Goal: Check status: Check status

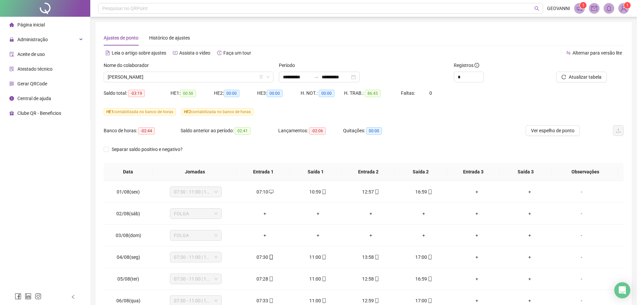
scroll to position [248, 0]
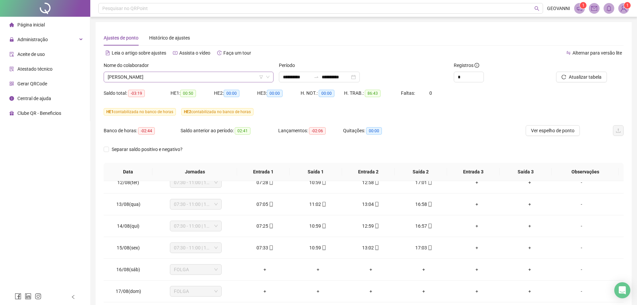
click at [222, 74] on span "[PERSON_NAME]" at bounding box center [189, 77] width 162 height 10
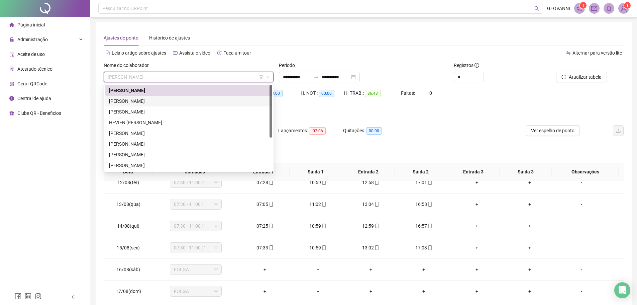
click at [155, 100] on div "[PERSON_NAME]" at bounding box center [188, 100] width 159 height 7
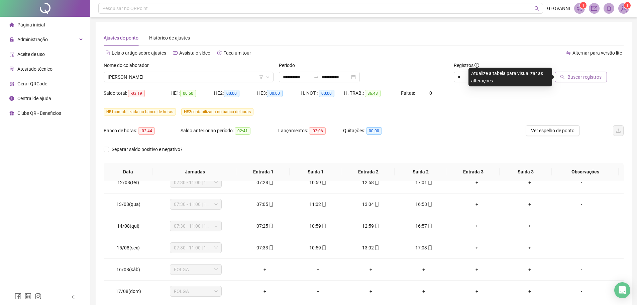
click at [570, 75] on span "Buscar registros" at bounding box center [584, 76] width 34 height 7
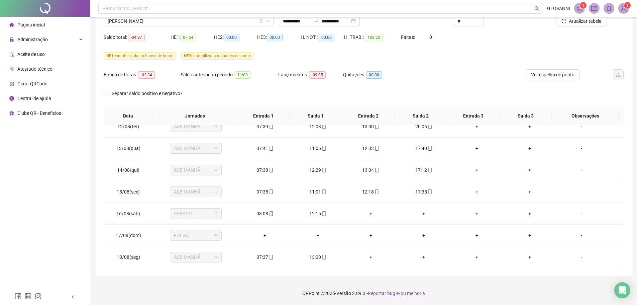
scroll to position [0, 0]
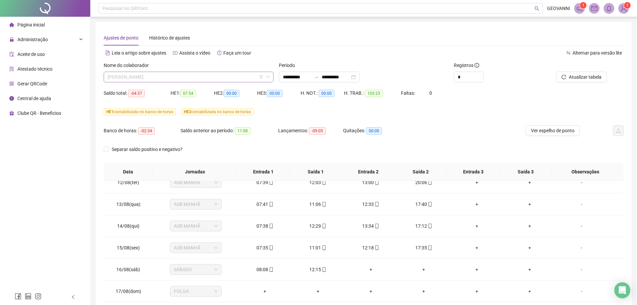
click at [194, 78] on span "[PERSON_NAME]" at bounding box center [189, 77] width 162 height 10
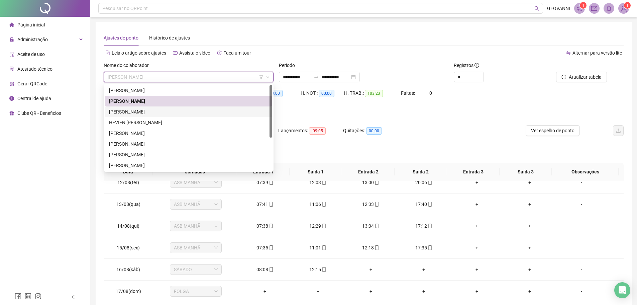
click at [164, 113] on div "[PERSON_NAME]" at bounding box center [188, 111] width 159 height 7
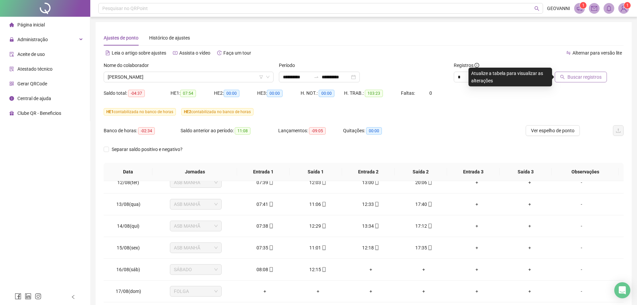
click at [578, 75] on span "Buscar registros" at bounding box center [584, 76] width 34 height 7
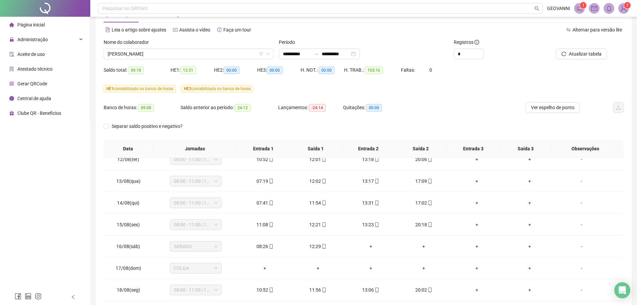
scroll to position [56, 0]
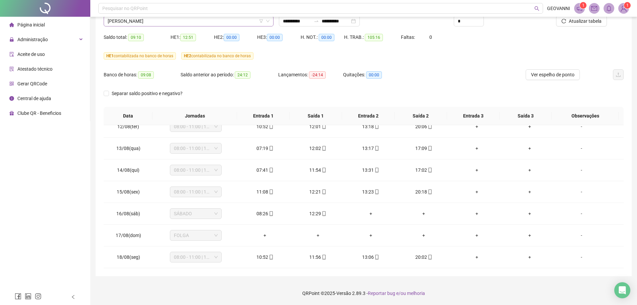
click at [188, 19] on span "[PERSON_NAME]" at bounding box center [189, 21] width 162 height 10
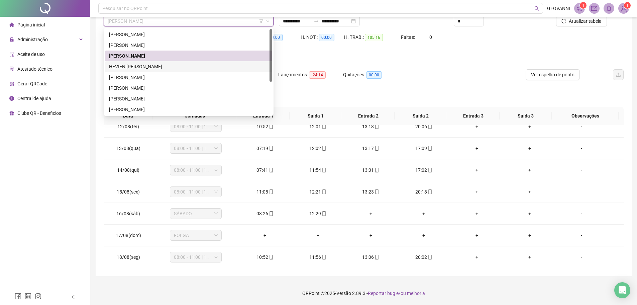
click at [171, 69] on div "HEVIEN [PERSON_NAME]" at bounding box center [188, 66] width 159 height 7
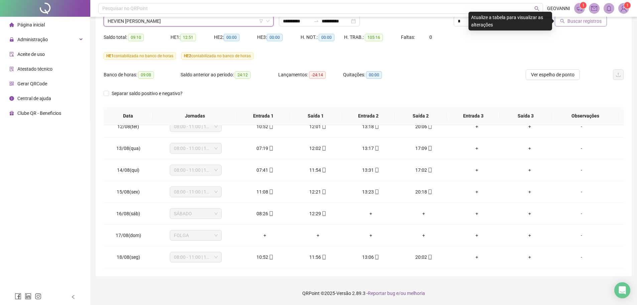
click at [582, 24] on span "Buscar registros" at bounding box center [584, 20] width 34 height 7
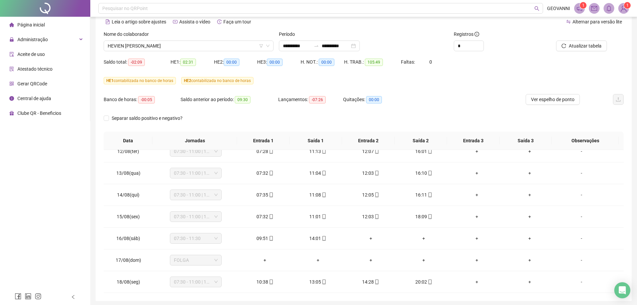
scroll to position [22, 0]
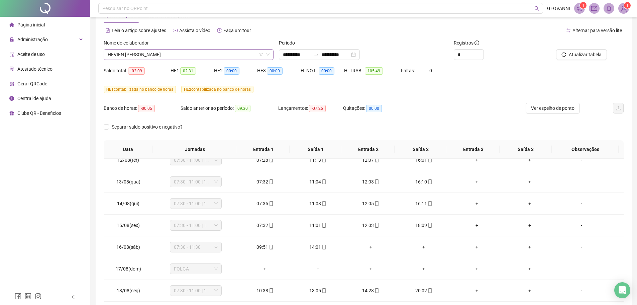
click at [202, 54] on span "HEVIEN [PERSON_NAME]" at bounding box center [189, 54] width 162 height 10
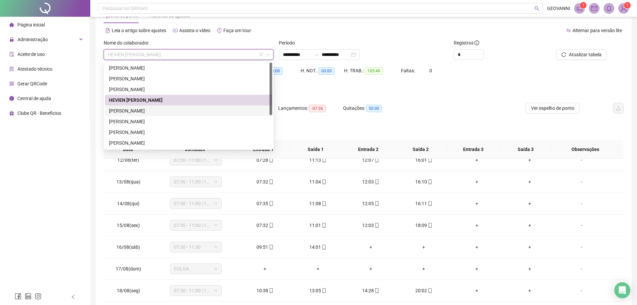
click at [147, 111] on div "[PERSON_NAME]" at bounding box center [188, 110] width 159 height 7
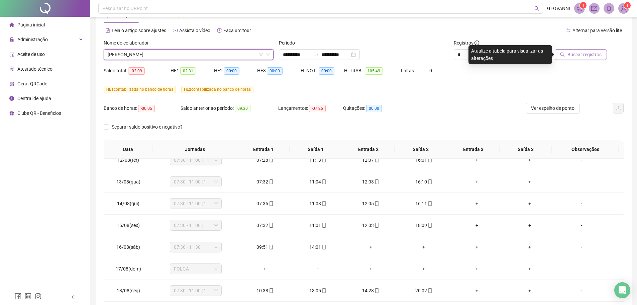
click at [574, 57] on span "Buscar registros" at bounding box center [584, 54] width 34 height 7
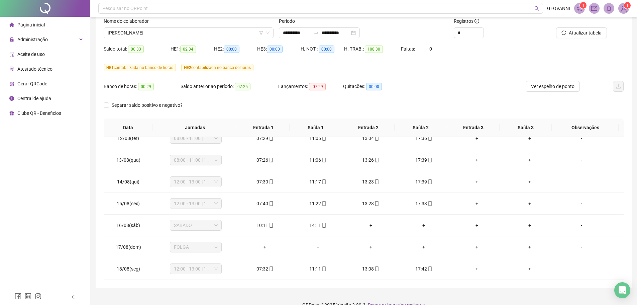
scroll to position [56, 0]
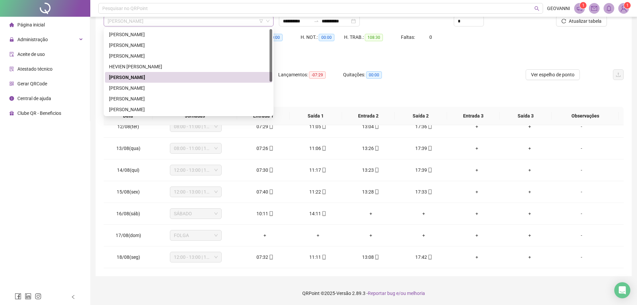
click at [202, 21] on span "[PERSON_NAME]" at bounding box center [189, 21] width 162 height 10
click at [146, 87] on div "[PERSON_NAME]" at bounding box center [188, 87] width 159 height 7
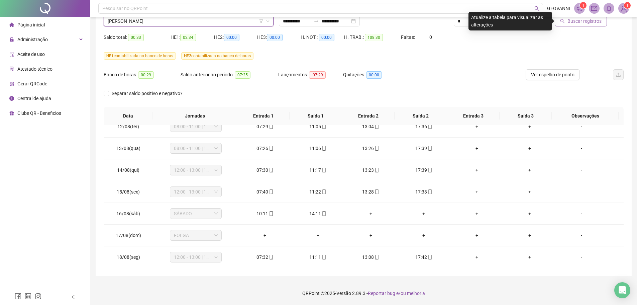
click at [568, 25] on button "Buscar registros" at bounding box center [581, 21] width 52 height 11
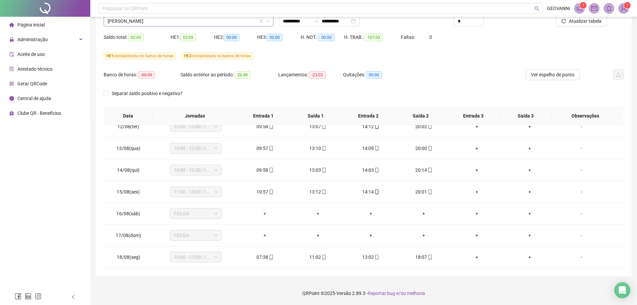
click at [209, 21] on span "[PERSON_NAME]" at bounding box center [189, 21] width 162 height 10
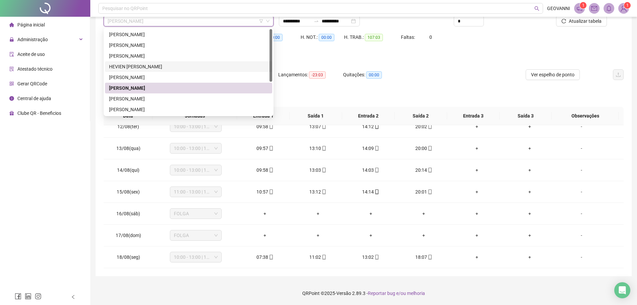
click at [152, 67] on div "HEVIEN [PERSON_NAME]" at bounding box center [188, 66] width 159 height 7
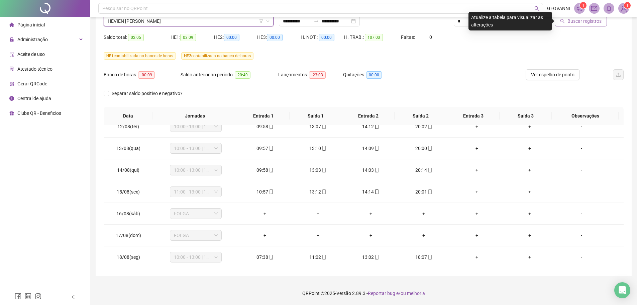
click at [574, 23] on span "Buscar registros" at bounding box center [584, 20] width 34 height 7
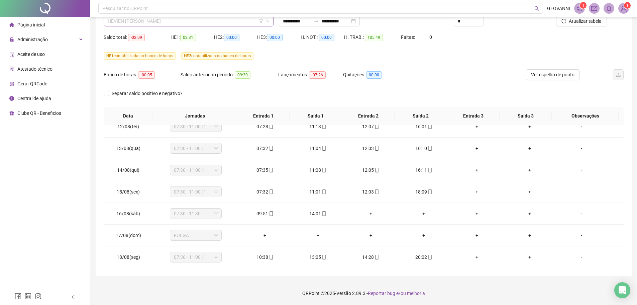
click at [206, 20] on span "HEVIEN [PERSON_NAME]" at bounding box center [189, 21] width 162 height 10
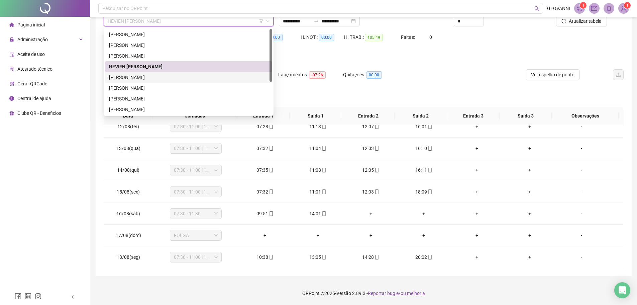
scroll to position [53, 0]
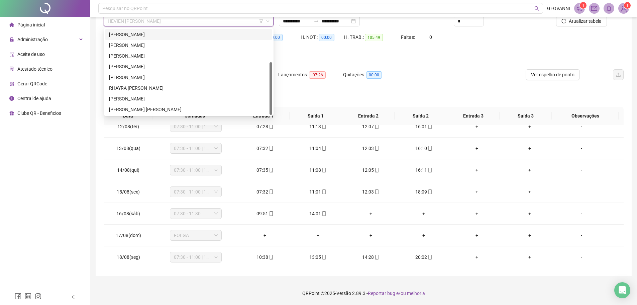
click at [158, 34] on div "[PERSON_NAME]" at bounding box center [188, 34] width 159 height 7
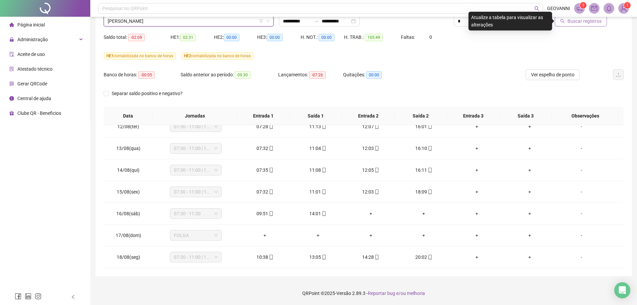
click at [569, 24] on span "Buscar registros" at bounding box center [584, 20] width 34 height 7
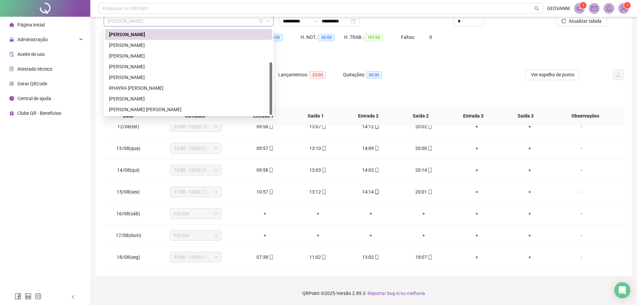
click at [221, 20] on span "[PERSON_NAME]" at bounding box center [189, 21] width 162 height 10
click at [139, 45] on div "[PERSON_NAME]" at bounding box center [188, 44] width 159 height 7
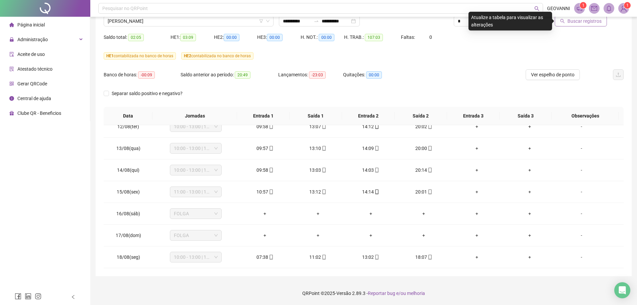
click at [581, 20] on span "Buscar registros" at bounding box center [584, 20] width 34 height 7
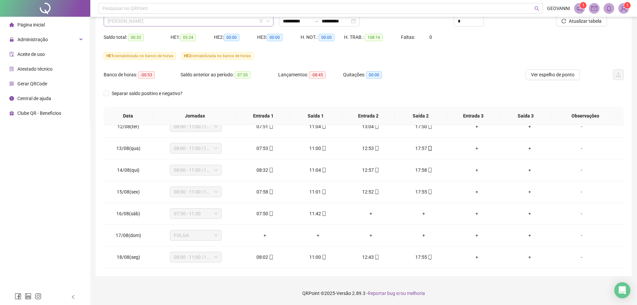
click at [225, 26] on span "[PERSON_NAME]" at bounding box center [189, 21] width 162 height 10
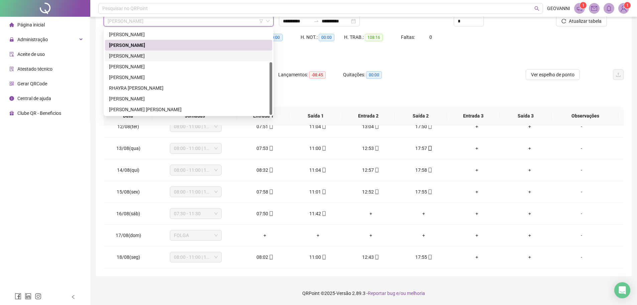
click at [155, 59] on div "[PERSON_NAME]" at bounding box center [188, 55] width 167 height 11
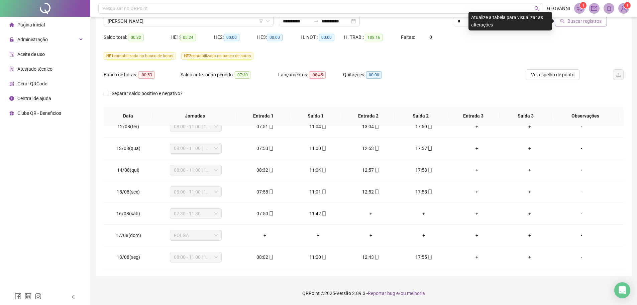
click at [587, 25] on button "Buscar registros" at bounding box center [581, 21] width 52 height 11
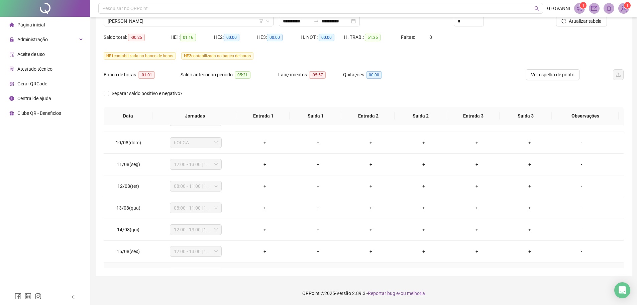
scroll to position [248, 0]
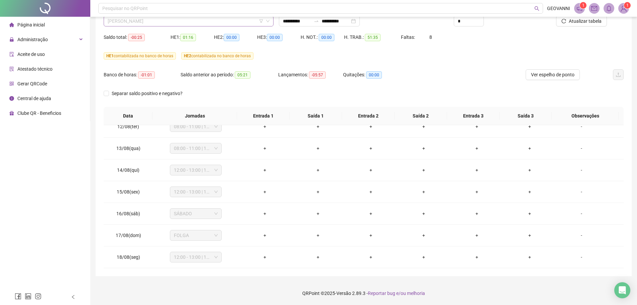
click at [188, 20] on span "[PERSON_NAME]" at bounding box center [189, 21] width 162 height 10
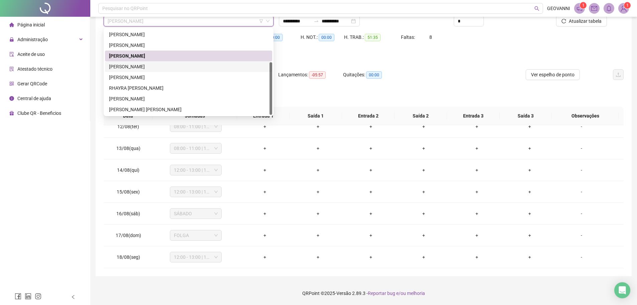
click at [154, 69] on div "[PERSON_NAME]" at bounding box center [188, 66] width 159 height 7
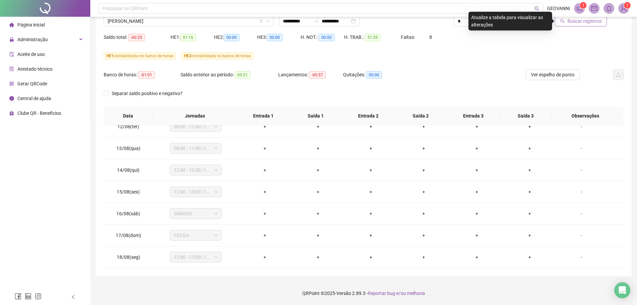
click at [570, 22] on span "Buscar registros" at bounding box center [584, 20] width 34 height 7
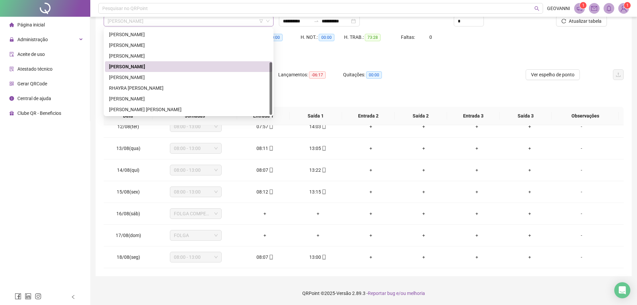
click at [199, 23] on span "[PERSON_NAME]" at bounding box center [189, 21] width 162 height 10
click at [305, 53] on div "HE 1 contabilizada no banco de horas HE 2 contabilizada no banco de horas" at bounding box center [364, 55] width 520 height 7
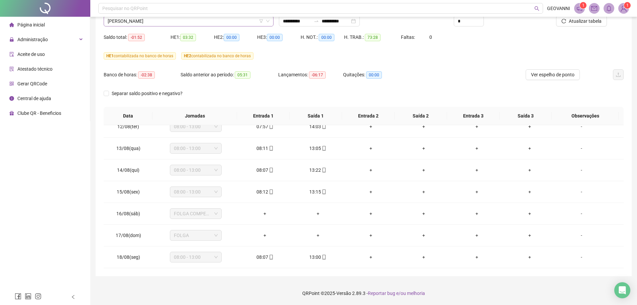
click at [197, 22] on span "[PERSON_NAME]" at bounding box center [189, 21] width 162 height 10
click at [194, 21] on span "[PERSON_NAME]" at bounding box center [189, 21] width 162 height 10
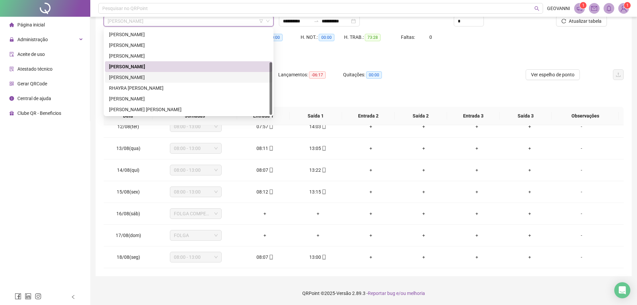
click at [148, 76] on div "[PERSON_NAME]" at bounding box center [188, 77] width 159 height 7
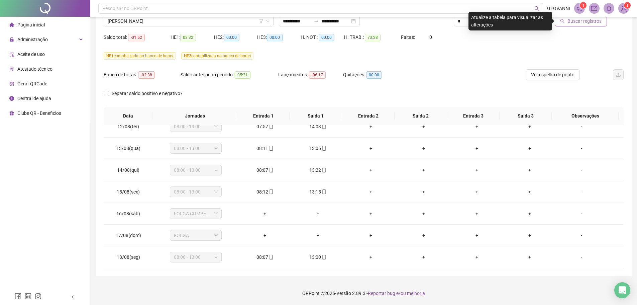
click at [581, 23] on span "Buscar registros" at bounding box center [584, 20] width 34 height 7
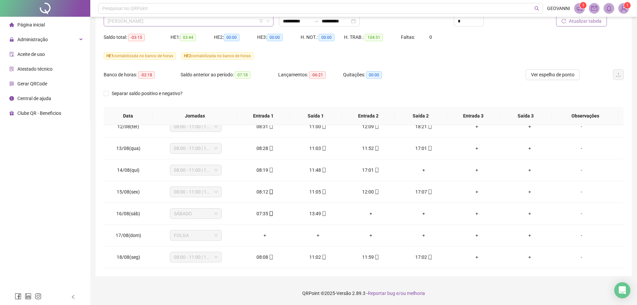
click at [194, 20] on span "[PERSON_NAME]" at bounding box center [189, 21] width 162 height 10
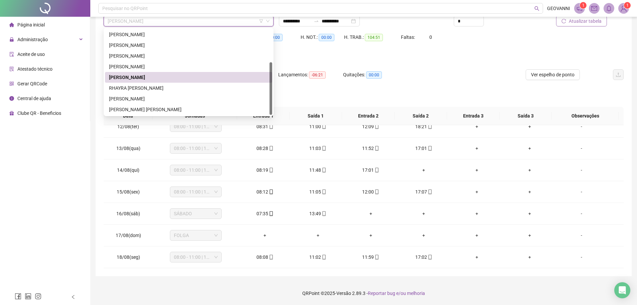
click at [194, 19] on span "[PERSON_NAME]" at bounding box center [189, 21] width 162 height 10
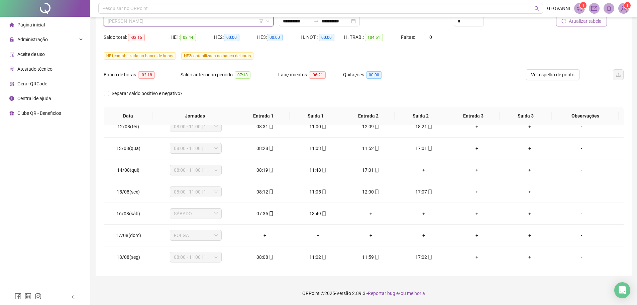
click at [194, 19] on span "[PERSON_NAME]" at bounding box center [189, 21] width 162 height 10
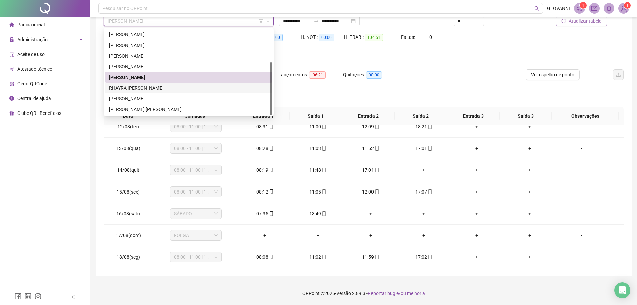
click at [142, 86] on div "RHAYRA [PERSON_NAME]" at bounding box center [188, 87] width 159 height 7
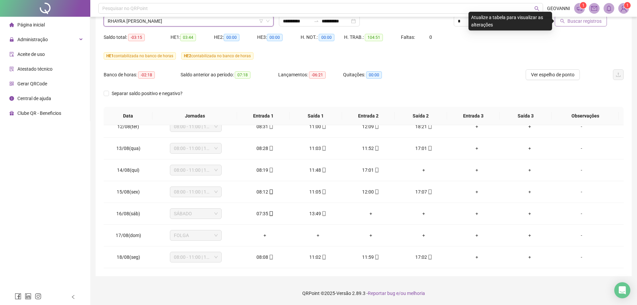
click at [578, 20] on span "Buscar registros" at bounding box center [584, 20] width 34 height 7
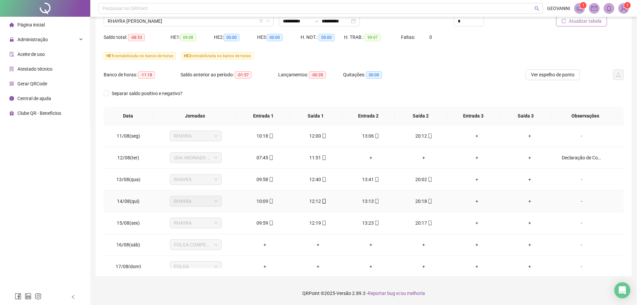
scroll to position [81, 0]
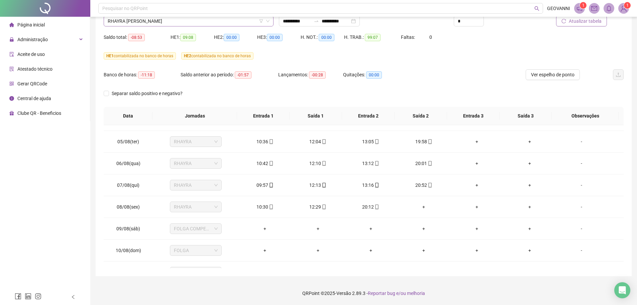
click at [211, 24] on span "RHAYRA [PERSON_NAME]" at bounding box center [189, 21] width 162 height 10
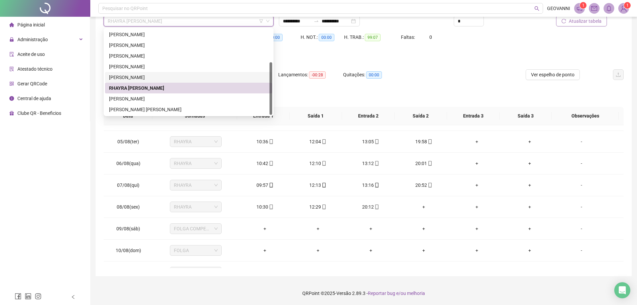
click at [153, 76] on div "[PERSON_NAME]" at bounding box center [188, 77] width 159 height 7
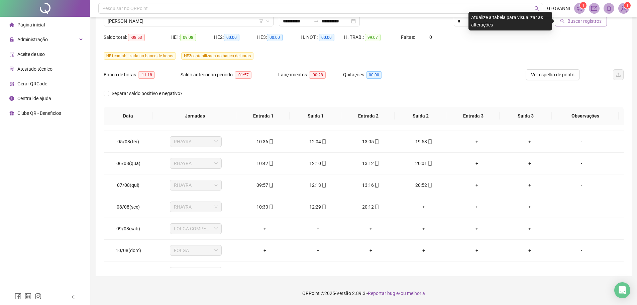
click at [591, 22] on span "Buscar registros" at bounding box center [584, 20] width 34 height 7
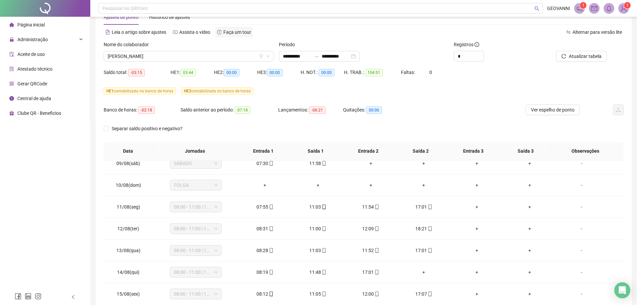
scroll to position [0, 0]
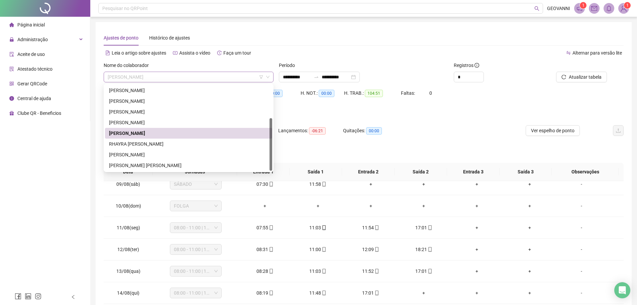
click at [209, 74] on span "[PERSON_NAME]" at bounding box center [189, 77] width 162 height 10
click at [168, 144] on div "RHAYRA [PERSON_NAME]" at bounding box center [188, 143] width 159 height 7
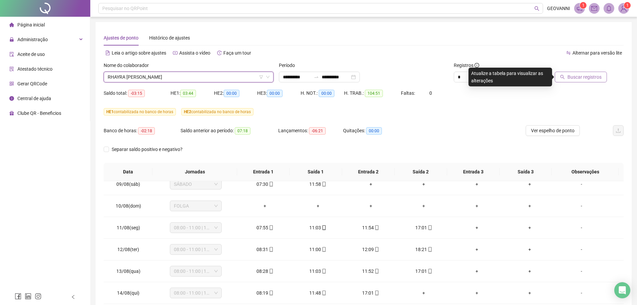
click at [573, 78] on span "Buscar registros" at bounding box center [584, 76] width 34 height 7
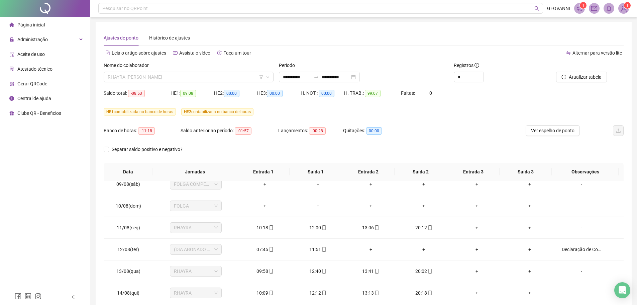
click at [203, 78] on span "RHAYRA [PERSON_NAME]" at bounding box center [189, 77] width 162 height 10
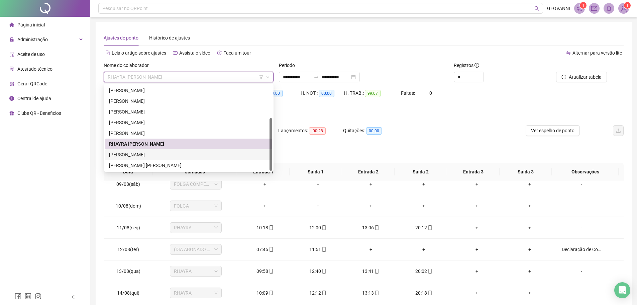
click at [145, 159] on div "[PERSON_NAME]" at bounding box center [188, 154] width 167 height 11
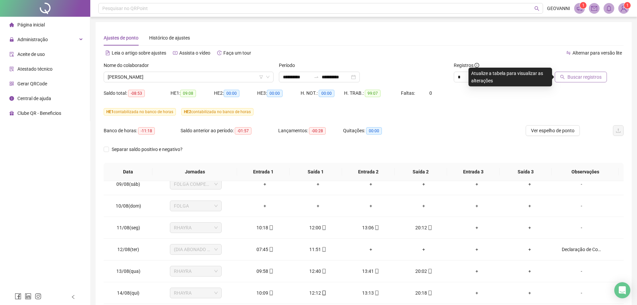
click at [577, 80] on span "Buscar registros" at bounding box center [584, 76] width 34 height 7
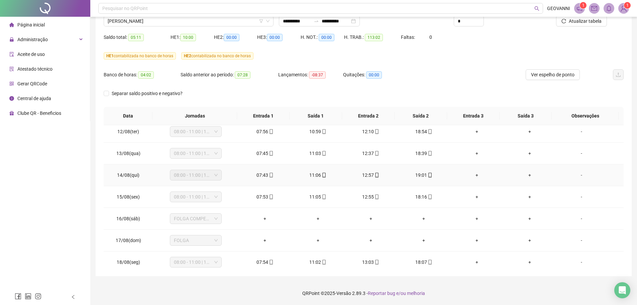
scroll to position [248, 0]
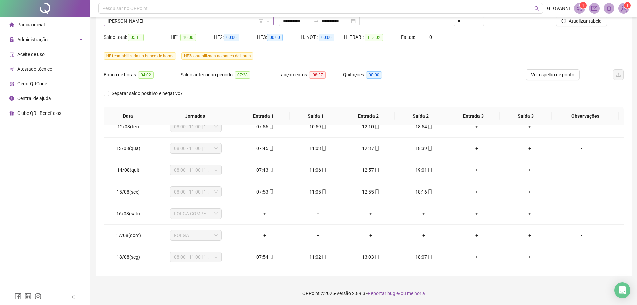
click at [204, 21] on span "[PERSON_NAME]" at bounding box center [189, 21] width 162 height 10
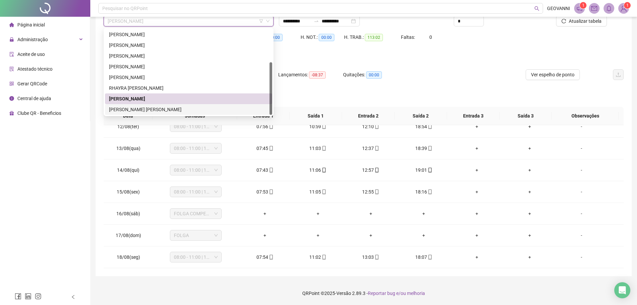
click at [160, 111] on div "[PERSON_NAME] [PERSON_NAME]" at bounding box center [188, 109] width 159 height 7
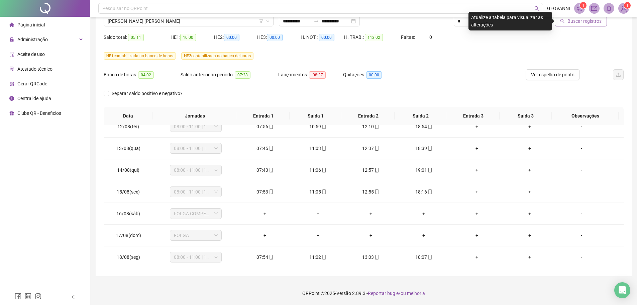
click at [584, 22] on span "Buscar registros" at bounding box center [584, 20] width 34 height 7
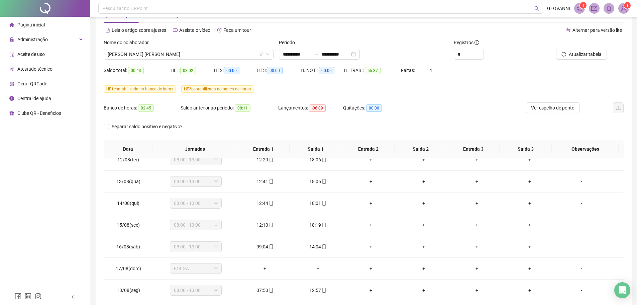
scroll to position [0, 0]
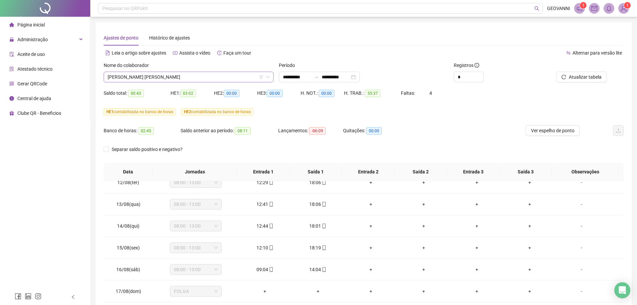
click at [196, 75] on span "[PERSON_NAME] [PERSON_NAME]" at bounding box center [189, 77] width 162 height 10
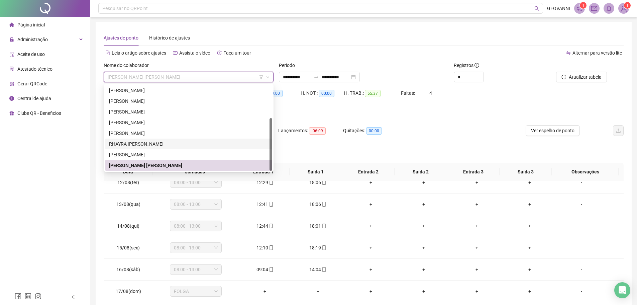
click at [150, 142] on div "RHAYRA [PERSON_NAME]" at bounding box center [188, 143] width 159 height 7
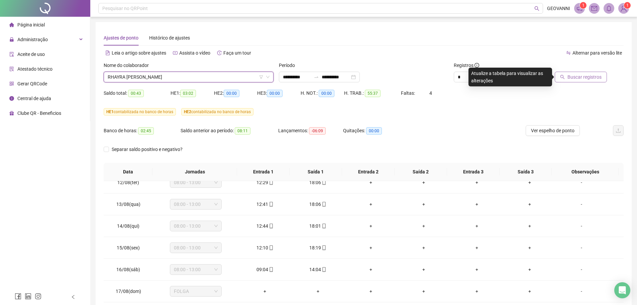
click at [577, 76] on span "Buscar registros" at bounding box center [584, 76] width 34 height 7
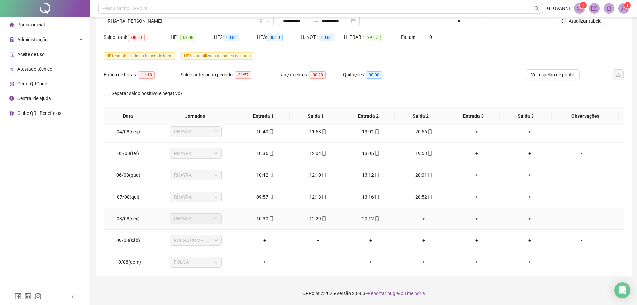
scroll to position [81, 0]
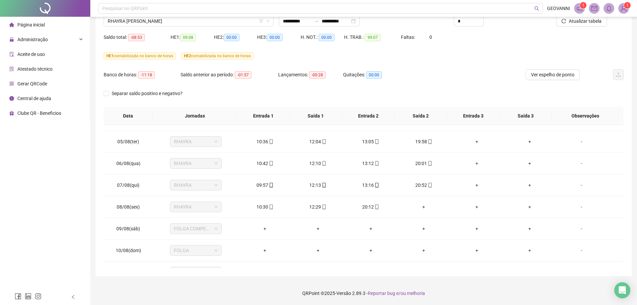
click at [422, 78] on div "Banco de horas: -11:18 Saldo anterior ao período: -01:57 Lançamentos: -00:28 Qu…" at bounding box center [299, 78] width 390 height 19
drag, startPoint x: 422, startPoint y: 78, endPoint x: 381, endPoint y: 85, distance: 41.8
click at [381, 85] on div "Quitações: 00:00" at bounding box center [375, 78] width 65 height 19
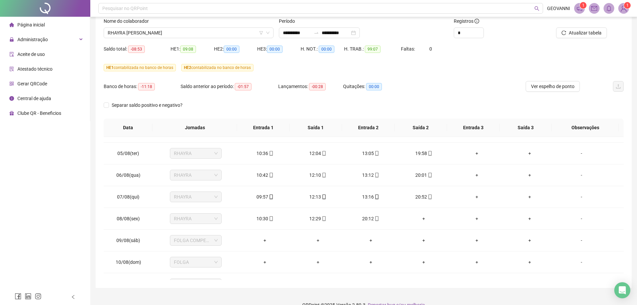
scroll to position [56, 0]
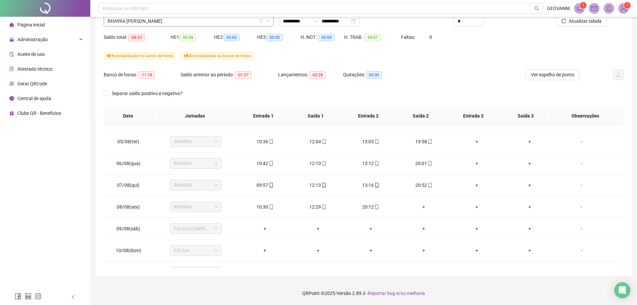
click at [223, 21] on span "RHAYRA [PERSON_NAME]" at bounding box center [189, 21] width 162 height 10
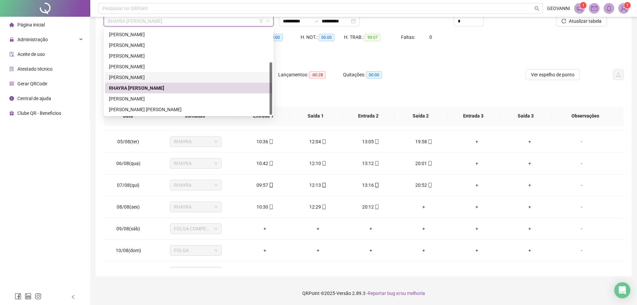
click at [166, 79] on div "[PERSON_NAME]" at bounding box center [188, 77] width 159 height 7
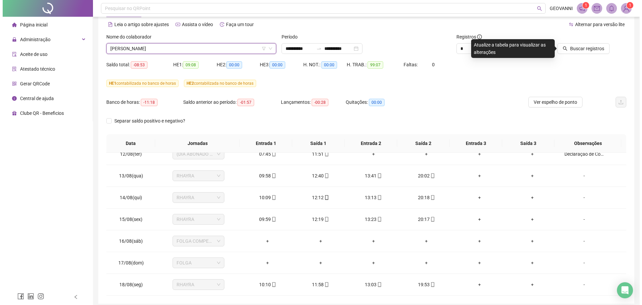
scroll to position [0, 0]
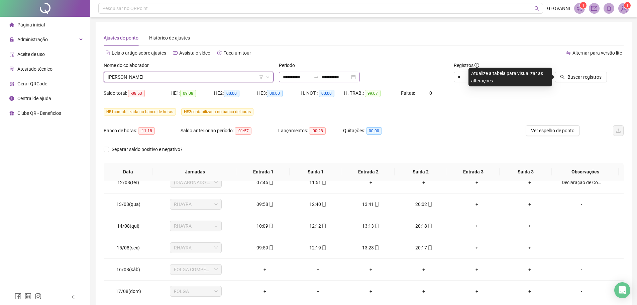
click at [360, 75] on div "**********" at bounding box center [319, 77] width 81 height 11
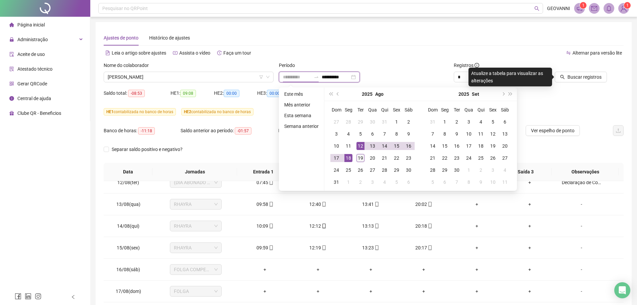
type input "**********"
click at [362, 158] on div "19" at bounding box center [360, 158] width 8 height 8
type input "**********"
click at [419, 58] on div "Alternar para versão lite" at bounding box center [494, 56] width 260 height 11
type input "**********"
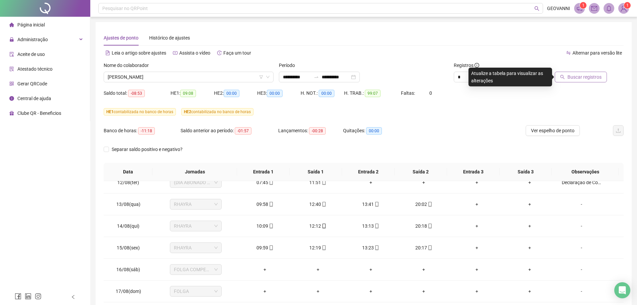
click at [574, 74] on span "Buscar registros" at bounding box center [584, 76] width 34 height 7
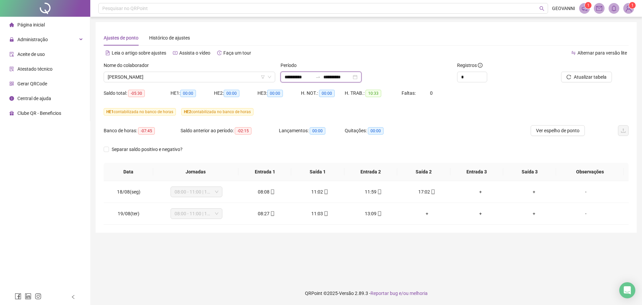
click at [351, 75] on input "**********" at bounding box center [337, 76] width 28 height 7
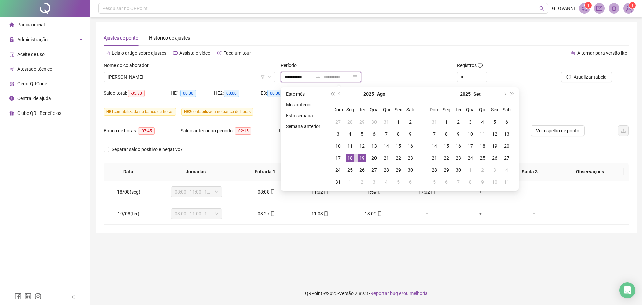
type input "**********"
click at [350, 159] on div "18" at bounding box center [350, 158] width 8 height 8
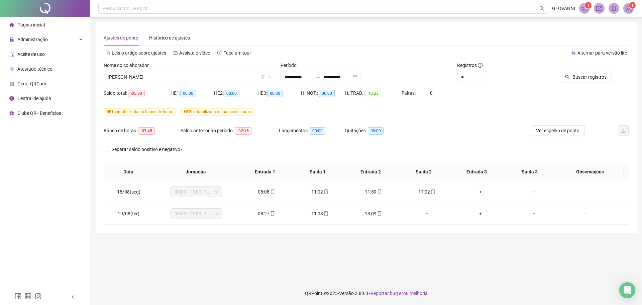
click at [542, 94] on div "Saldo total: -05:30 HE 1: 00:00 HE 2: 00:00 HE 3: 00:00 H. NOT.: 00:00 H. TRAB.…" at bounding box center [366, 97] width 525 height 19
click at [572, 76] on button "Buscar registros" at bounding box center [586, 77] width 52 height 11
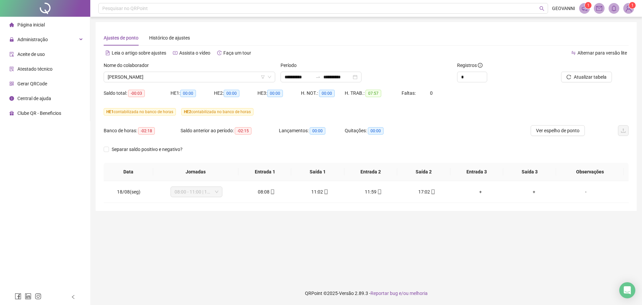
drag, startPoint x: 490, startPoint y: 103, endPoint x: 411, endPoint y: 121, distance: 80.7
click at [411, 121] on div "HE 1 contabilizada no banco de horas HE 2 contabilizada no banco de horas" at bounding box center [366, 115] width 525 height 19
click at [300, 79] on input "**********" at bounding box center [299, 76] width 28 height 7
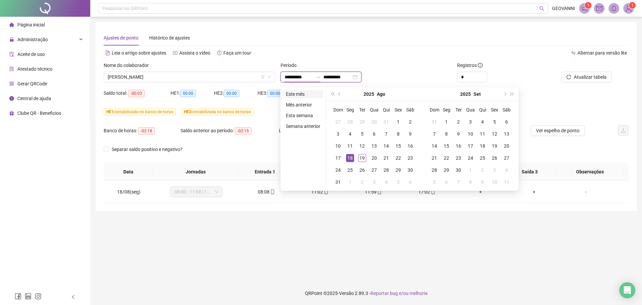
type input "**********"
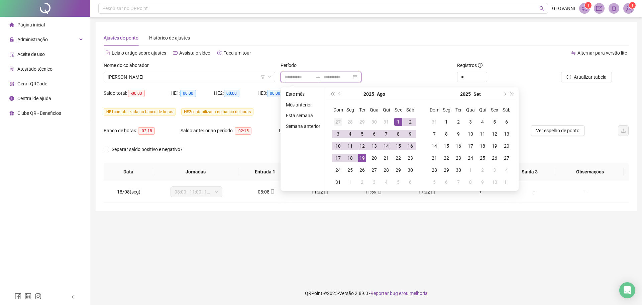
type input "**********"
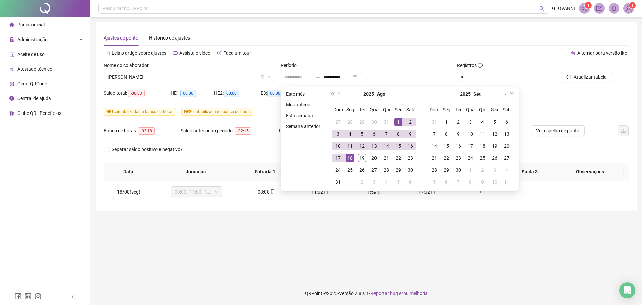
click at [396, 120] on div "1" at bounding box center [398, 122] width 8 height 8
click at [552, 104] on div "Saldo total: -00:03 HE 1: 00:00 HE 2: 00:00 HE 3: 00:00 H. NOT.: 00:00 H. TRAB.…" at bounding box center [366, 97] width 525 height 19
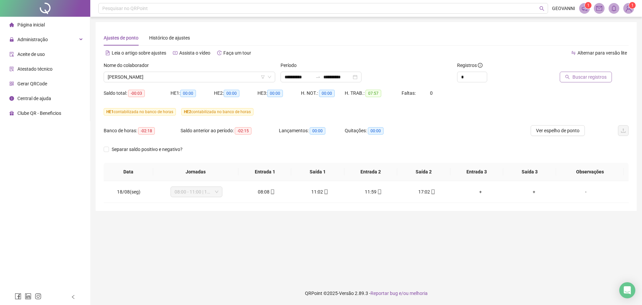
click at [586, 76] on span "Buscar registros" at bounding box center [589, 76] width 34 height 7
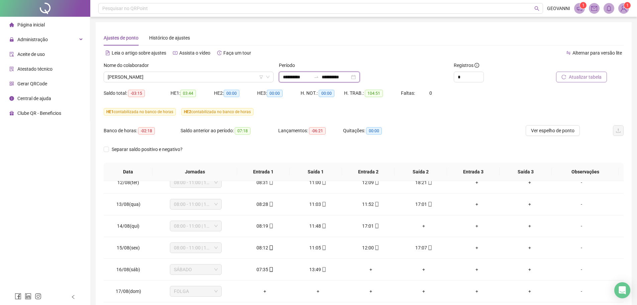
click at [341, 80] on input "**********" at bounding box center [336, 76] width 28 height 7
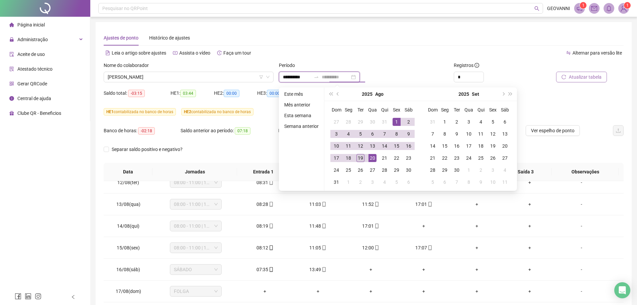
type input "**********"
click at [361, 158] on div "19" at bounding box center [360, 158] width 8 height 8
type input "**********"
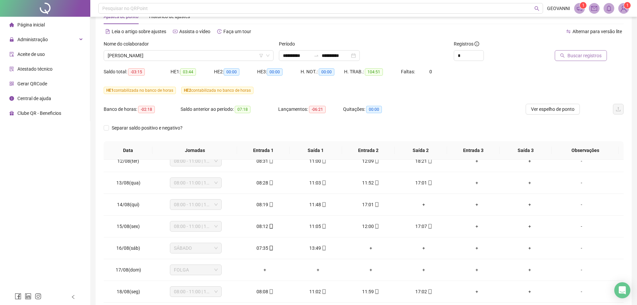
scroll to position [33, 0]
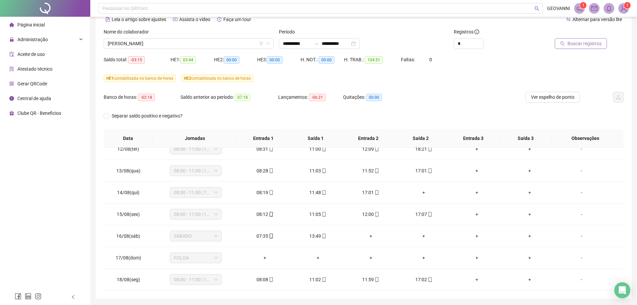
click at [591, 36] on div at bounding box center [574, 33] width 66 height 10
click at [591, 41] on span "Buscar registros" at bounding box center [584, 43] width 34 height 7
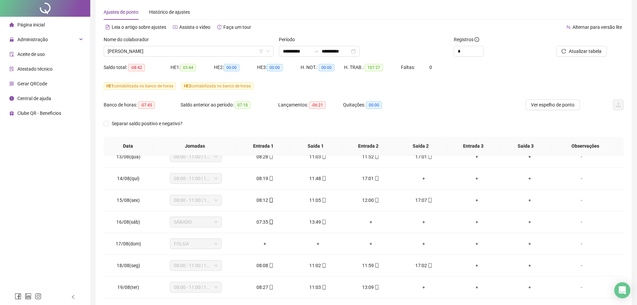
scroll to position [56, 0]
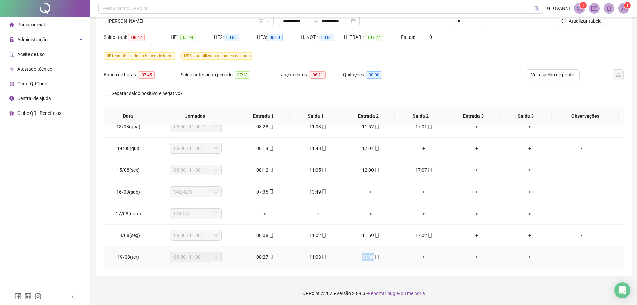
drag, startPoint x: 360, startPoint y: 256, endPoint x: 374, endPoint y: 255, distance: 14.8
click at [371, 255] on td "13:09" at bounding box center [370, 257] width 53 height 22
click at [476, 73] on div "Banco de horas: -07:45 Saldo anterior ao período: 07:18 Lançamentos: -06:21 Qui…" at bounding box center [299, 78] width 390 height 19
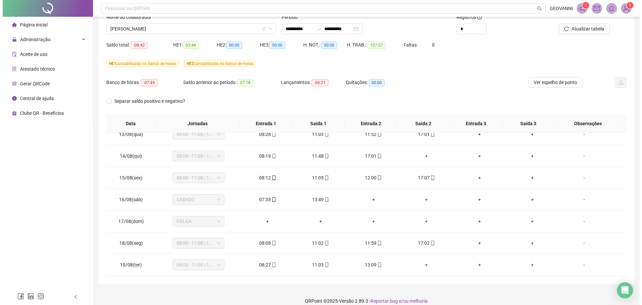
scroll to position [22, 0]
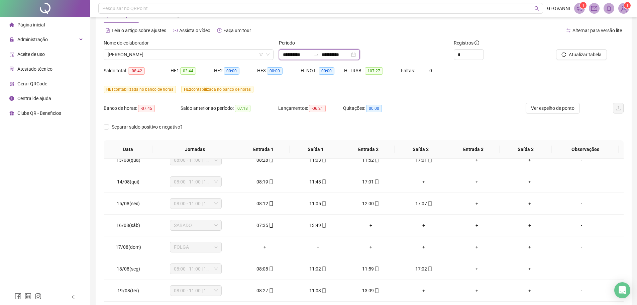
click at [347, 52] on input "**********" at bounding box center [336, 54] width 28 height 7
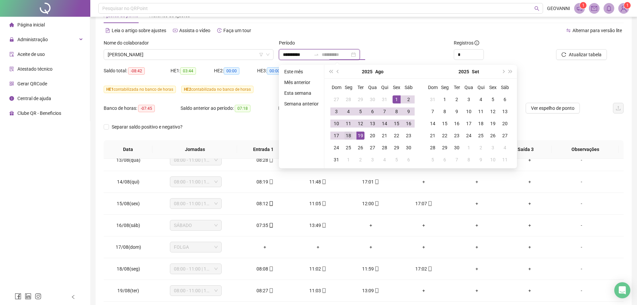
type input "**********"
click at [349, 137] on div "18" at bounding box center [348, 135] width 8 height 8
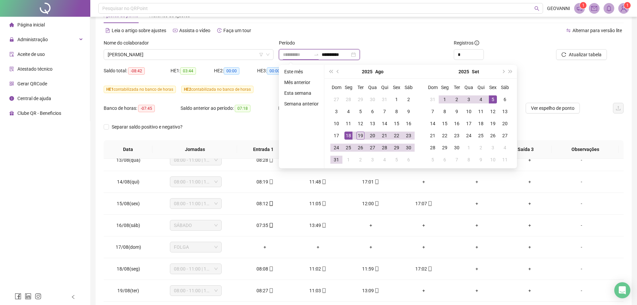
type input "**********"
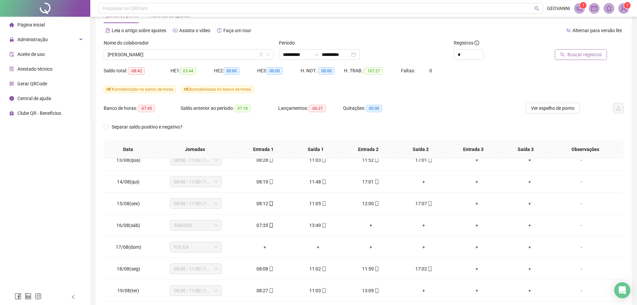
click at [590, 56] on span "Buscar registros" at bounding box center [584, 54] width 34 height 7
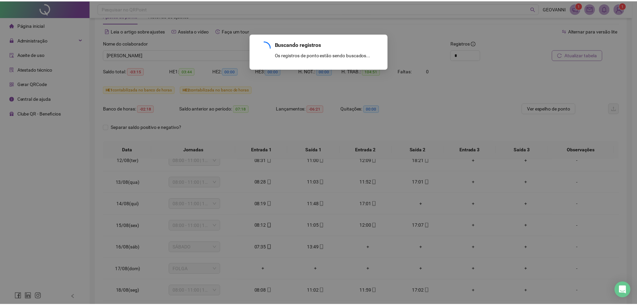
scroll to position [248, 0]
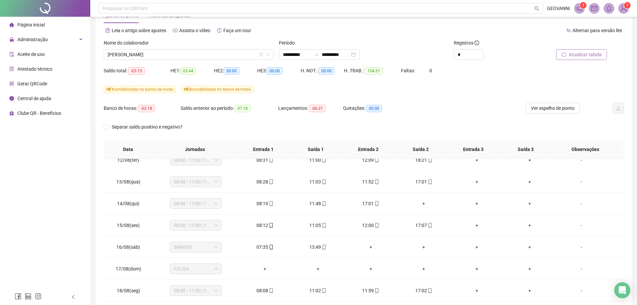
click at [452, 118] on div "Banco de horas: -02:18 Saldo anterior ao período: 07:18 Lançamentos: -06:21 Qui…" at bounding box center [299, 112] width 390 height 19
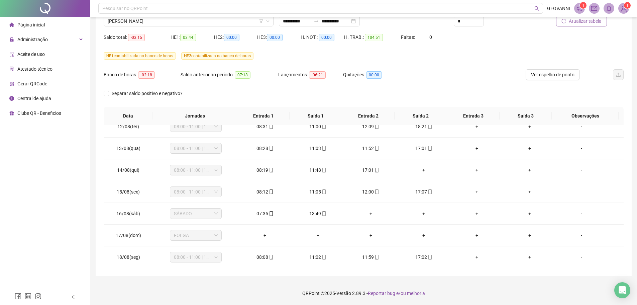
drag, startPoint x: 454, startPoint y: 85, endPoint x: 407, endPoint y: 89, distance: 47.3
click at [407, 89] on div "Separar saldo positivo e negativo?" at bounding box center [364, 97] width 520 height 19
